Goal: Communication & Community: Answer question/provide support

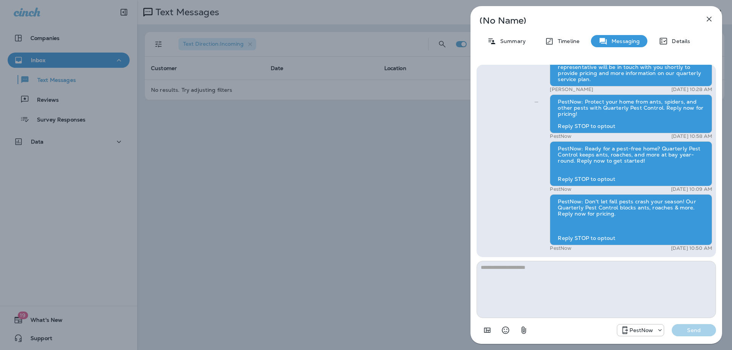
drag, startPoint x: 692, startPoint y: 24, endPoint x: 699, endPoint y: 19, distance: 8.7
click at [699, 19] on div "(No Name) Summary Timeline Messaging Details PestNow: Bugs don't belong in your…" at bounding box center [596, 175] width 252 height 338
click at [705, 17] on icon "button" at bounding box center [708, 18] width 9 height 9
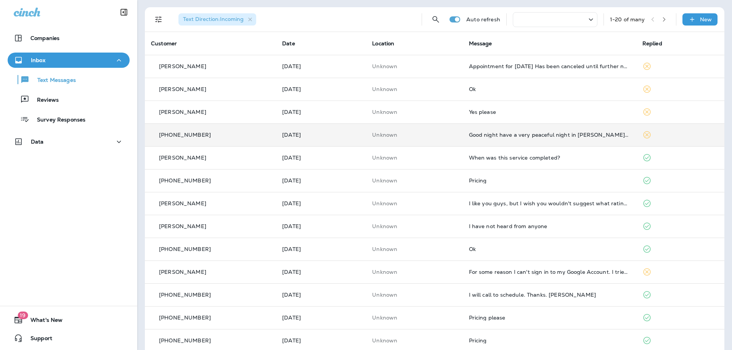
scroll to position [38, 0]
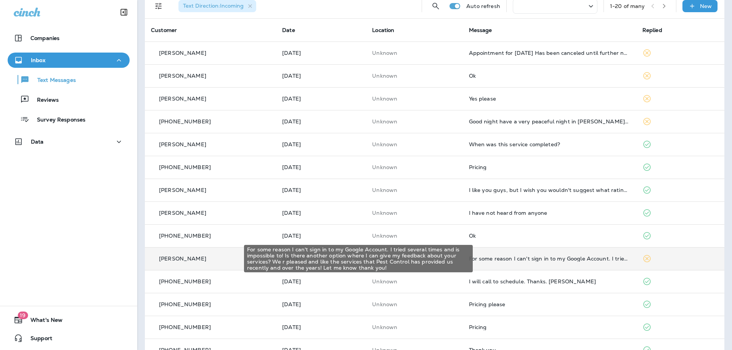
click at [548, 256] on div "For some reason I can't sign in to my Google Account. I tried several times and…" at bounding box center [549, 259] width 161 height 6
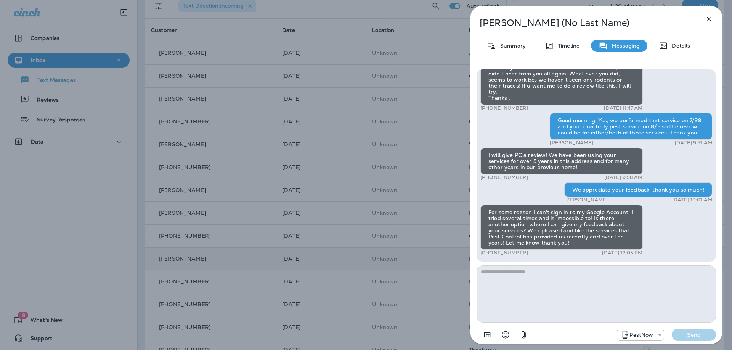
click at [710, 16] on icon "button" at bounding box center [708, 18] width 9 height 9
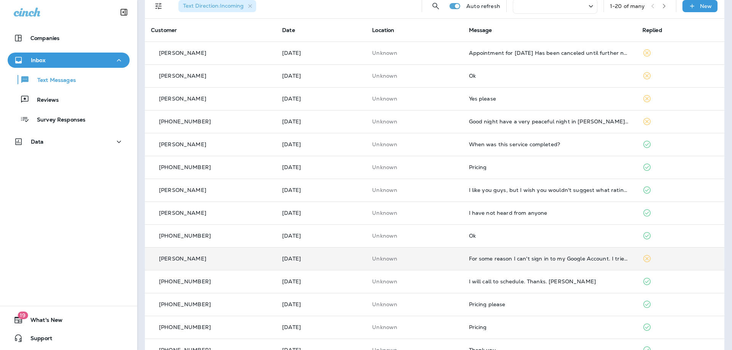
click at [595, 125] on td "Good night have a very peaceful night in [PERSON_NAME][DEMOGRAPHIC_DATA] name […" at bounding box center [549, 121] width 173 height 23
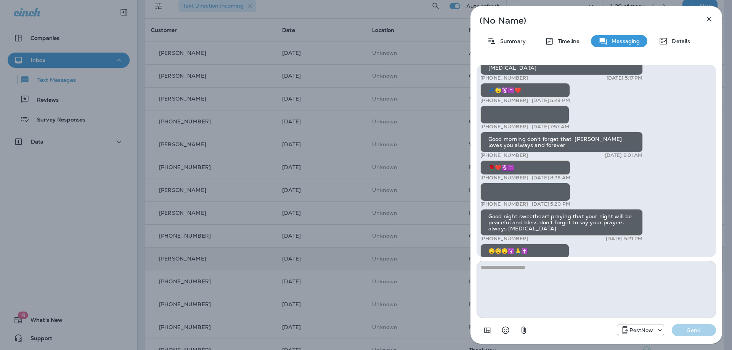
scroll to position [-648, 0]
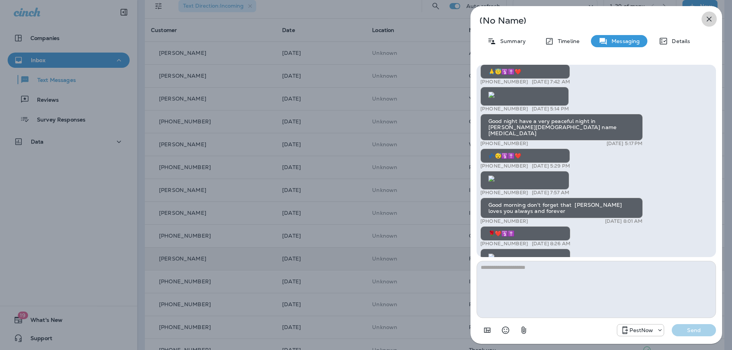
click at [708, 16] on icon "button" at bounding box center [708, 18] width 9 height 9
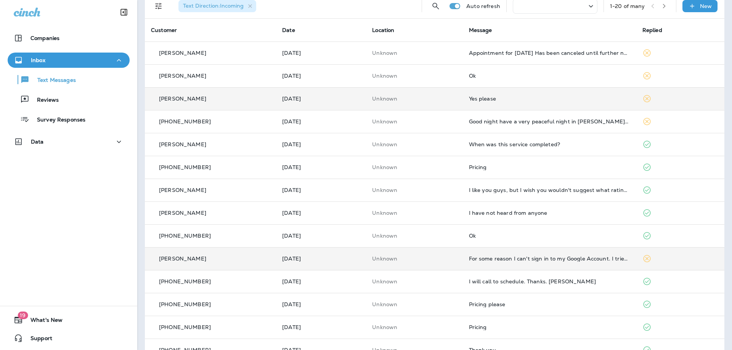
click at [547, 99] on div "Yes please" at bounding box center [549, 99] width 161 height 6
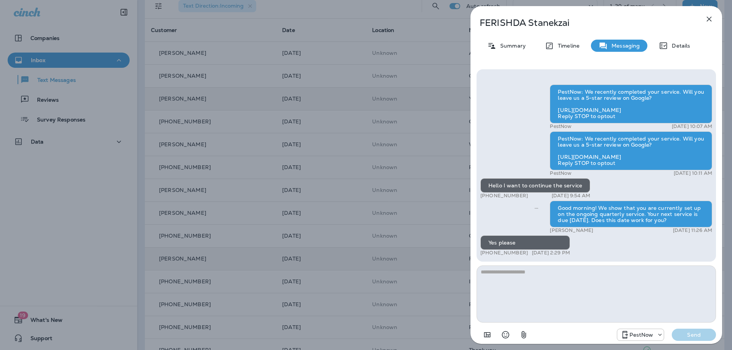
click at [707, 19] on icon "button" at bounding box center [708, 18] width 9 height 9
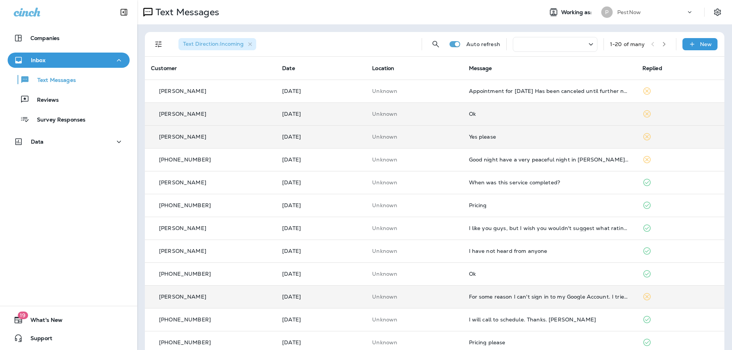
click at [522, 106] on td "Ok" at bounding box center [549, 114] width 173 height 23
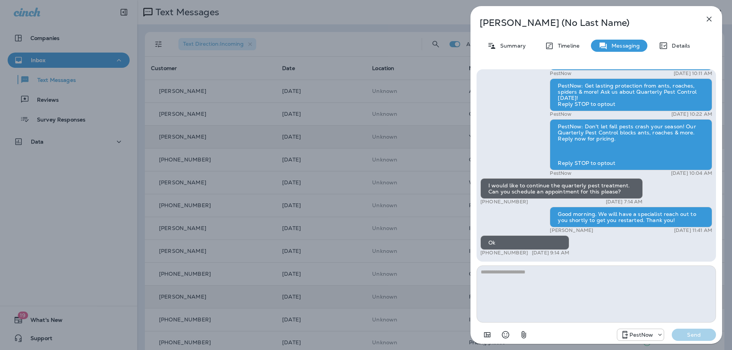
click at [703, 19] on button "button" at bounding box center [708, 18] width 15 height 15
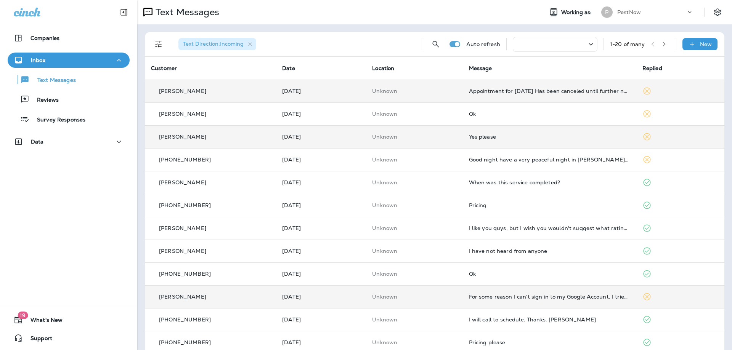
click at [524, 95] on td "Appointment for [DATE] Has been canceled until further notice. Thank you in adv…" at bounding box center [549, 91] width 173 height 23
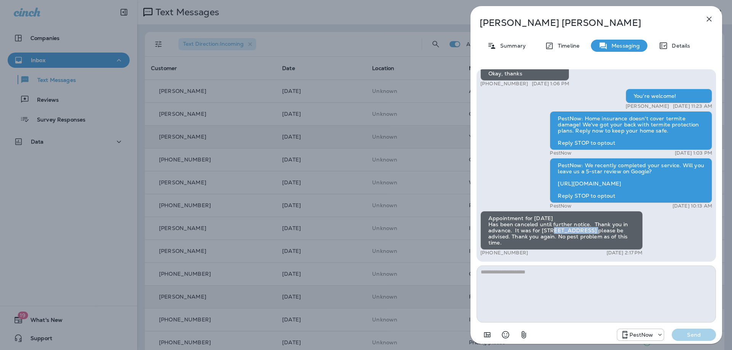
drag, startPoint x: 575, startPoint y: 230, endPoint x: 539, endPoint y: 228, distance: 36.3
click at [539, 228] on div "Appointment for [DATE] Has been canceled until further notice. Thank you in adv…" at bounding box center [561, 230] width 162 height 39
copy div "[STREET_ADDRESS]"
click at [706, 20] on icon "button" at bounding box center [708, 18] width 9 height 9
